Goal: Task Accomplishment & Management: Manage account settings

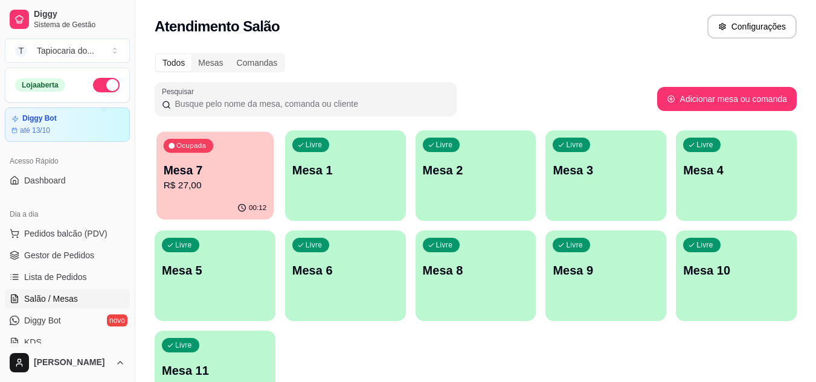
click at [184, 172] on p "Mesa 7" at bounding box center [215, 170] width 103 height 16
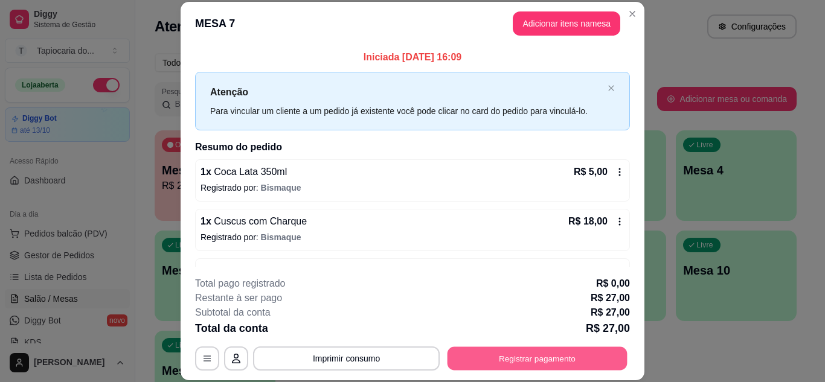
click at [569, 359] on button "Registrar pagamento" at bounding box center [537, 359] width 180 height 24
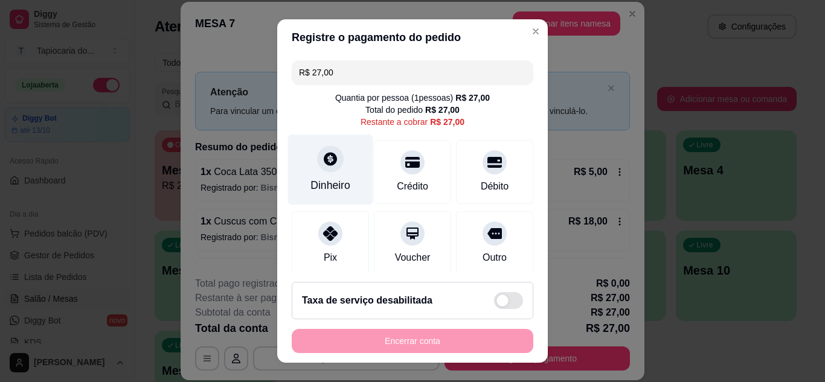
click at [347, 178] on div "Dinheiro" at bounding box center [330, 169] width 85 height 71
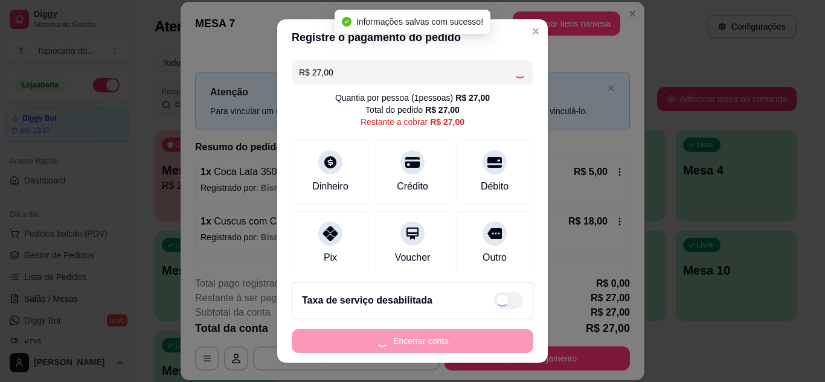
type input "R$ 0,00"
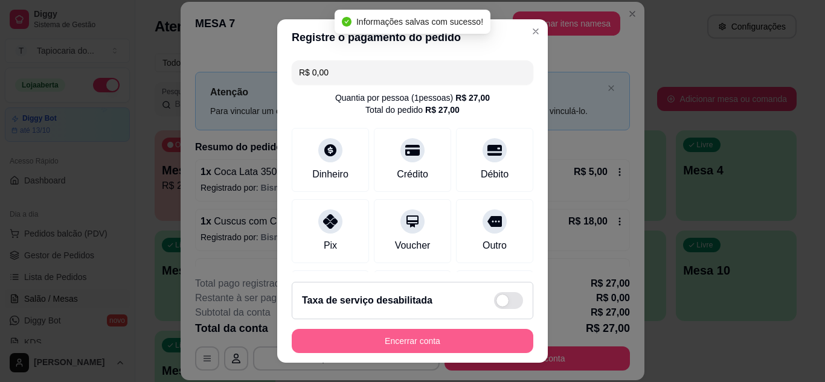
click at [443, 341] on button "Encerrar conta" at bounding box center [413, 341] width 242 height 24
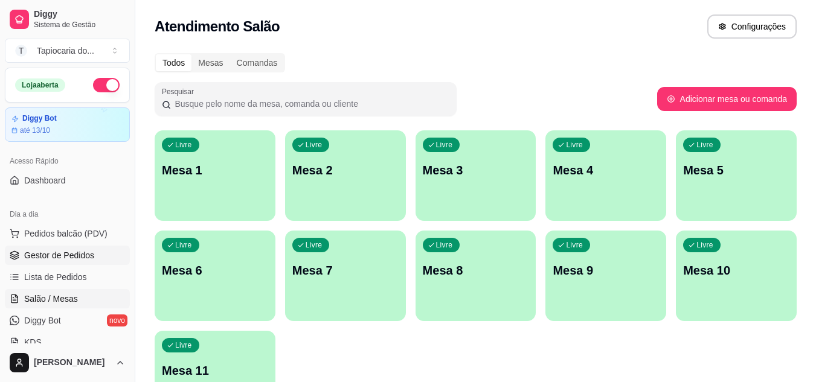
click at [104, 248] on link "Gestor de Pedidos" at bounding box center [67, 255] width 125 height 19
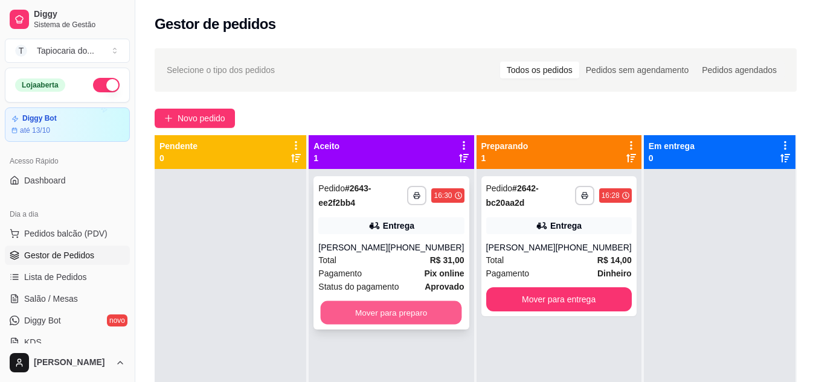
click at [387, 325] on button "Mover para preparo" at bounding box center [391, 313] width 141 height 24
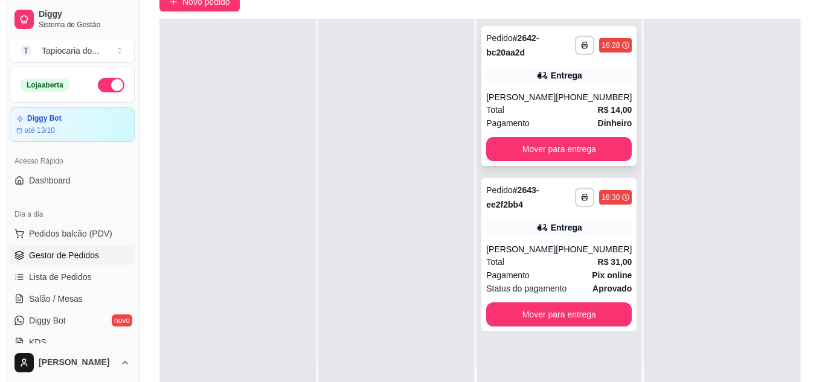
scroll to position [121, 0]
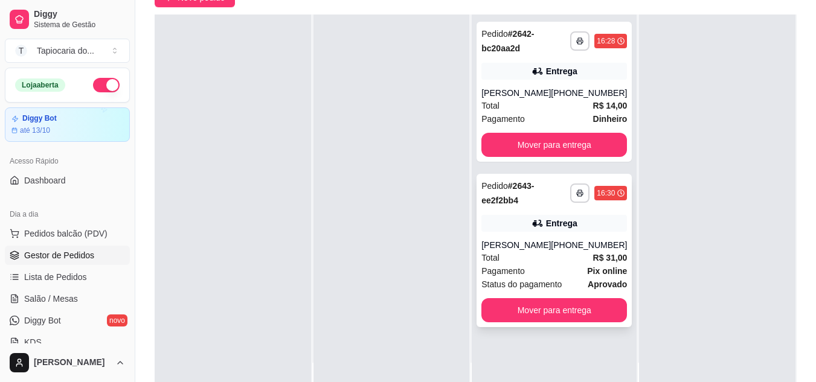
click at [589, 232] on div "**********" at bounding box center [553, 250] width 155 height 153
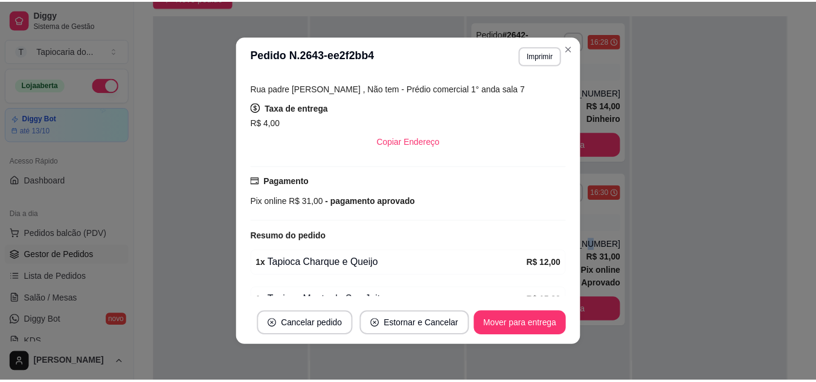
scroll to position [302, 0]
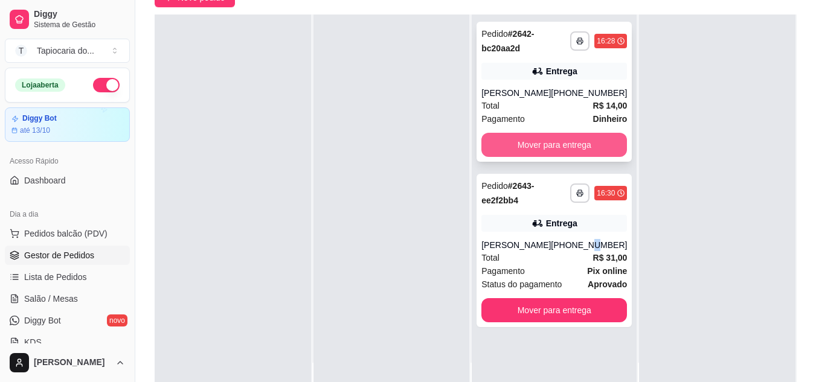
click at [498, 133] on button "Mover para entrega" at bounding box center [554, 145] width 146 height 24
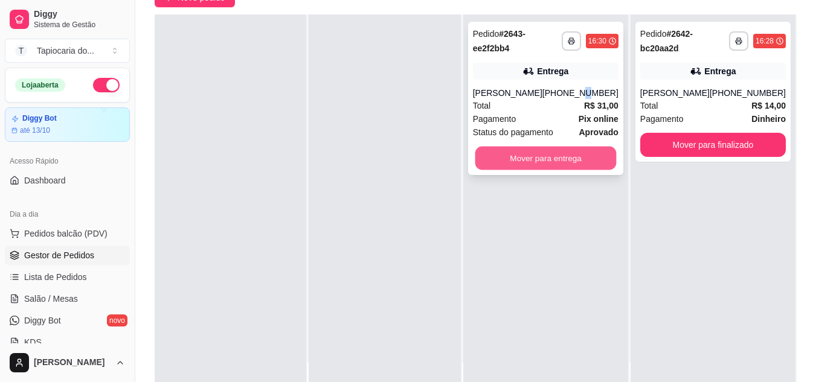
click at [531, 165] on button "Mover para entrega" at bounding box center [545, 159] width 141 height 24
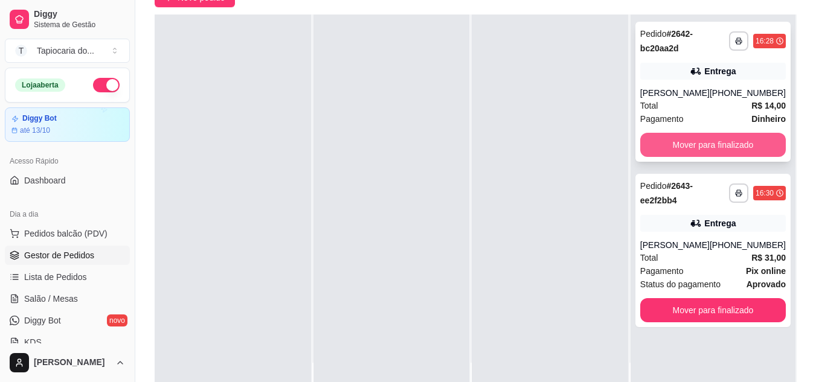
click at [763, 139] on button "Mover para finalizado" at bounding box center [713, 145] width 146 height 24
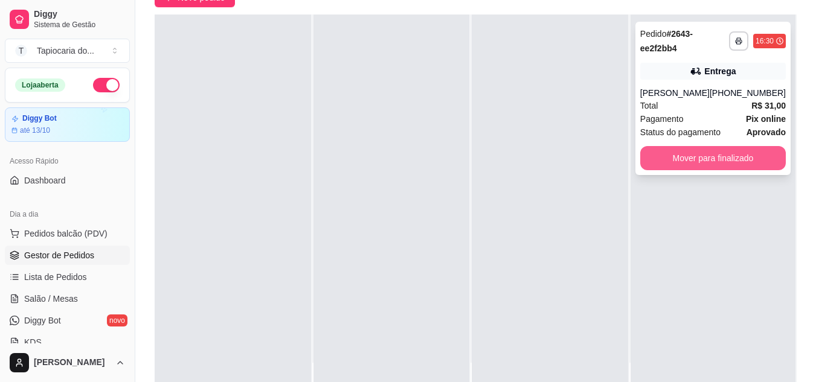
click at [734, 170] on button "Mover para finalizado" at bounding box center [713, 158] width 146 height 24
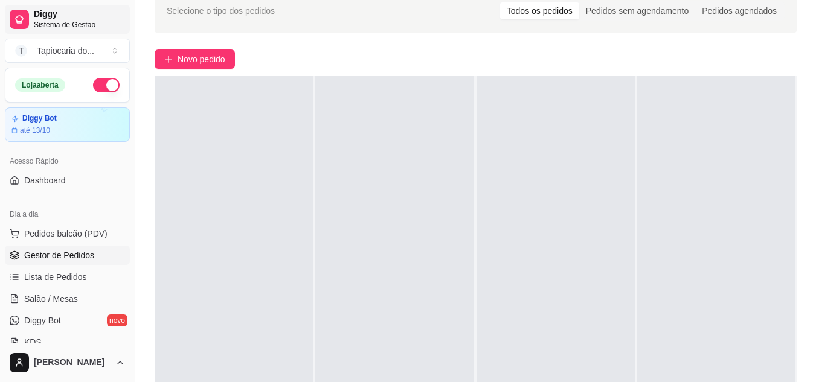
scroll to position [0, 0]
